Goal: Information Seeking & Learning: Understand process/instructions

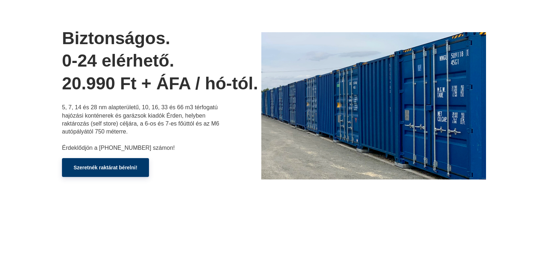
scroll to position [54, 0]
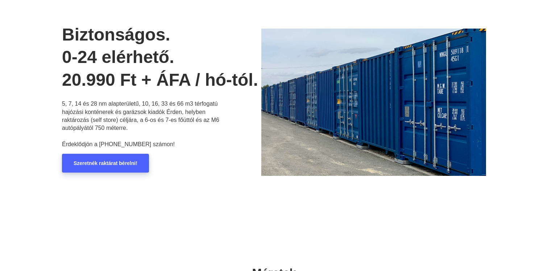
click at [72, 170] on link "Szeretnék raktárat bérelni!" at bounding box center [105, 163] width 87 height 19
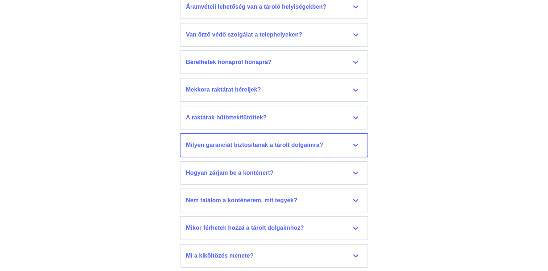
scroll to position [3381, 0]
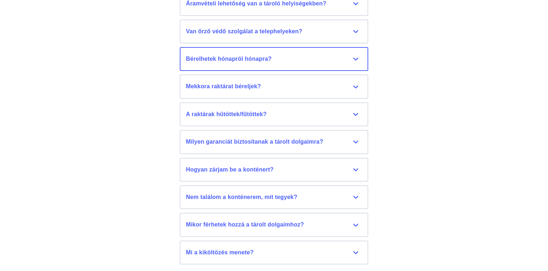
click at [241, 50] on button "Bérelhetek hónapról hónapra? Igen, van lehetőség határozatlan időre is szerződn…" at bounding box center [274, 59] width 188 height 24
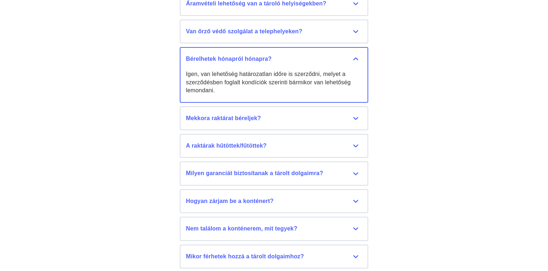
click at [228, 55] on div "Bérelhetek hónapról hónapra?" at bounding box center [274, 59] width 176 height 8
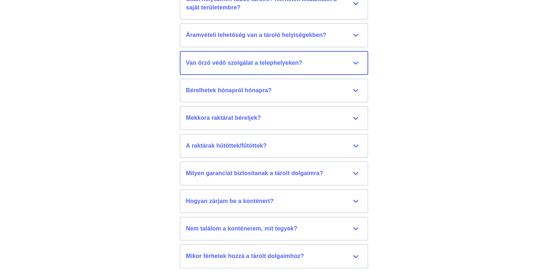
scroll to position [3335, 0]
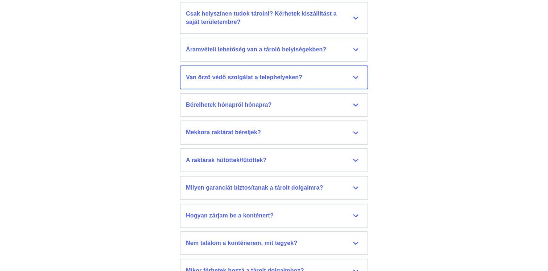
click at [225, 74] on div "Van őrző védő szolgálat a telephelyeken?" at bounding box center [274, 78] width 176 height 8
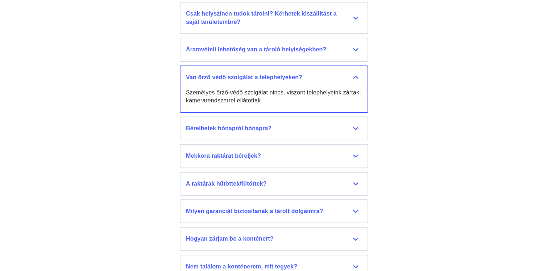
click at [225, 74] on div "Van őrző védő szolgálat a telephelyeken?" at bounding box center [274, 78] width 176 height 8
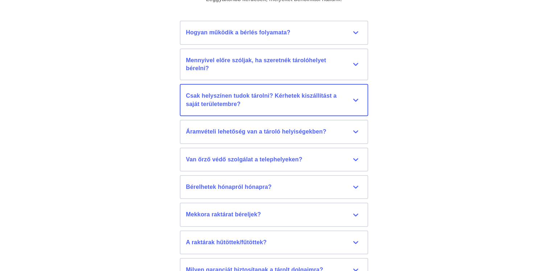
scroll to position [3250, 0]
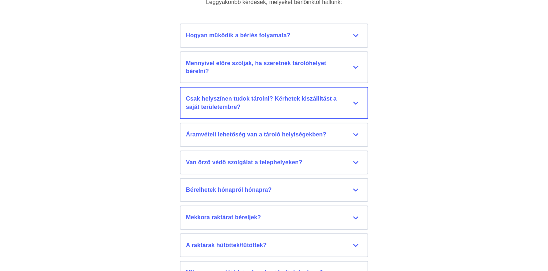
click at [230, 96] on div "Csak helyszínen tudok tárolni? Kérhetek kiszállítást a saját területembre?" at bounding box center [274, 103] width 176 height 16
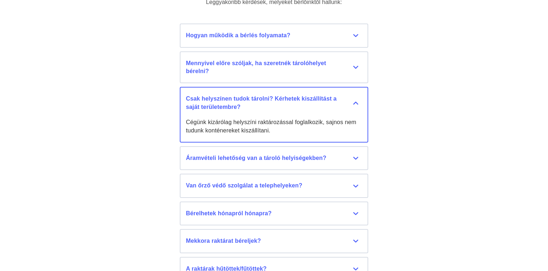
click at [230, 96] on div "Csak helyszínen tudok tárolni? Kérhetek kiszállítást a saját területembre?" at bounding box center [274, 103] width 176 height 16
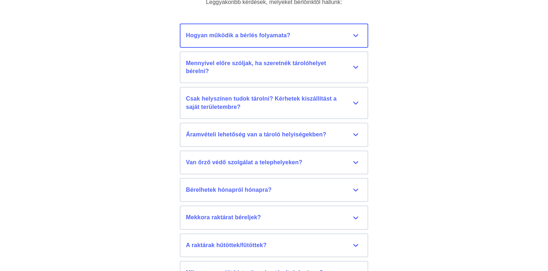
click at [204, 41] on button "Hogyan működik a bérlés folyamata? Írjon nekünk levelet az [EMAIL_ADDRESS][DOMA…" at bounding box center [274, 36] width 188 height 24
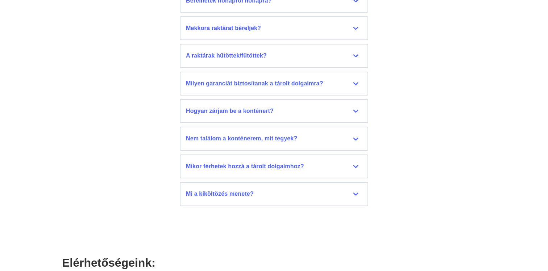
scroll to position [3523, 0]
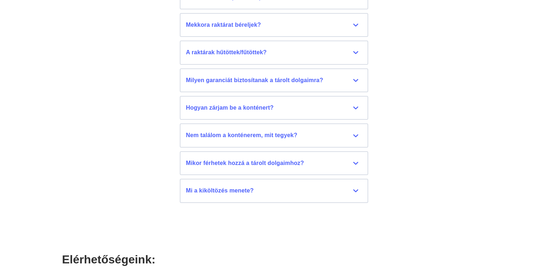
click at [247, 84] on li "Milyen garanciát biztosítanak a tárolt dolgaimra? Az Érdraktár Kft. nem tudja g…" at bounding box center [274, 82] width 188 height 28
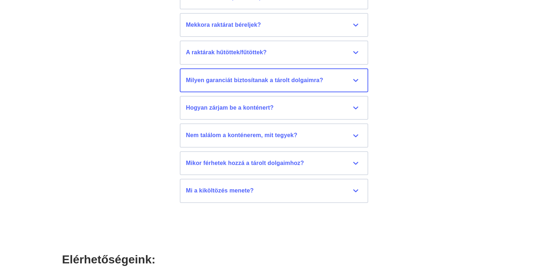
click at [238, 76] on div "Milyen garanciát biztosítanak a tárolt dolgaimra?" at bounding box center [274, 80] width 176 height 8
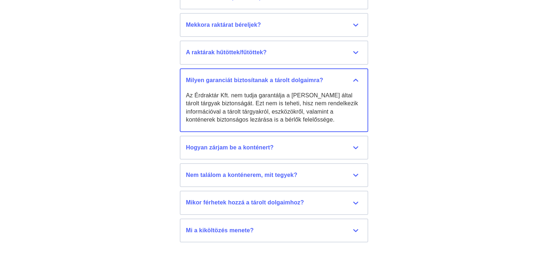
click at [238, 76] on div "Milyen garanciát biztosítanak a tárolt dolgaimra?" at bounding box center [274, 80] width 176 height 8
